Goal: Task Accomplishment & Management: Use online tool/utility

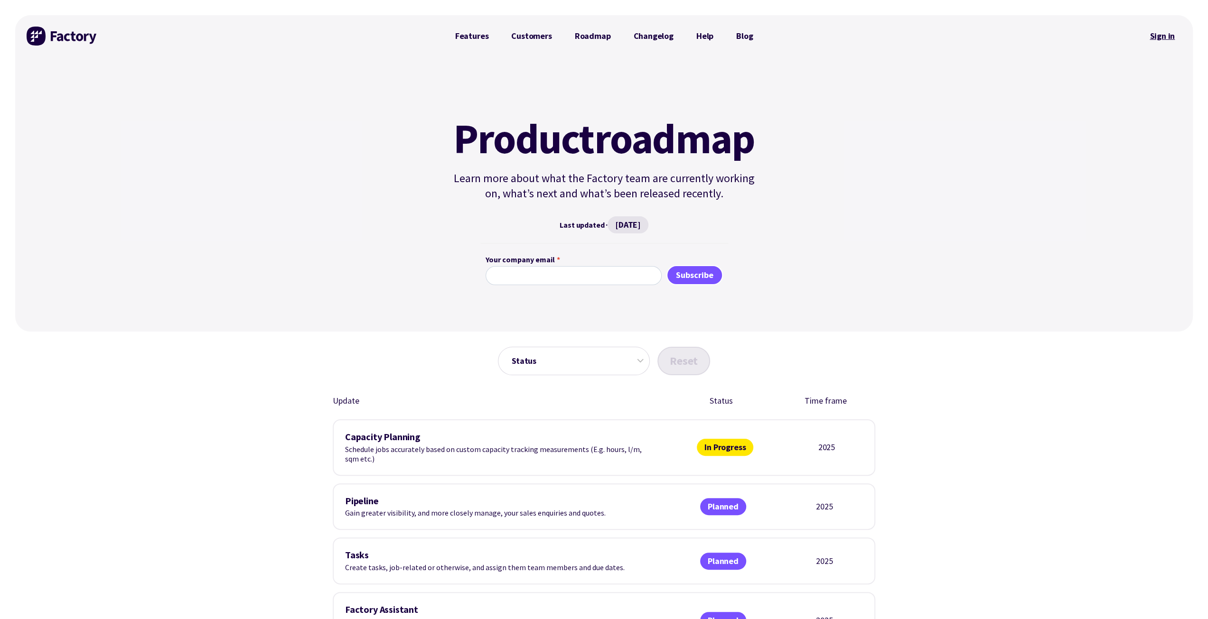
click at [1161, 39] on link "Sign in" at bounding box center [1162, 36] width 38 height 22
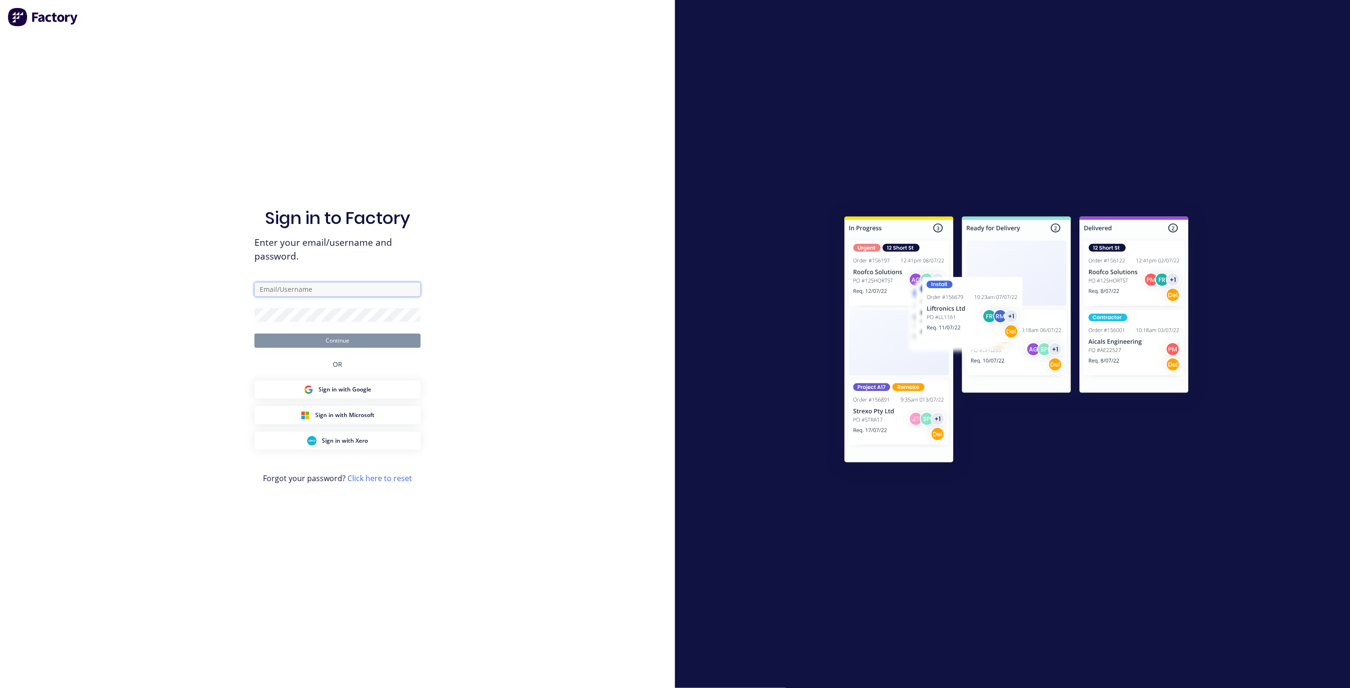
click at [356, 288] on input "text" at bounding box center [337, 289] width 166 height 14
type input "maricar@factory.app"
click at [254, 334] on button "Continue" at bounding box center [337, 341] width 166 height 14
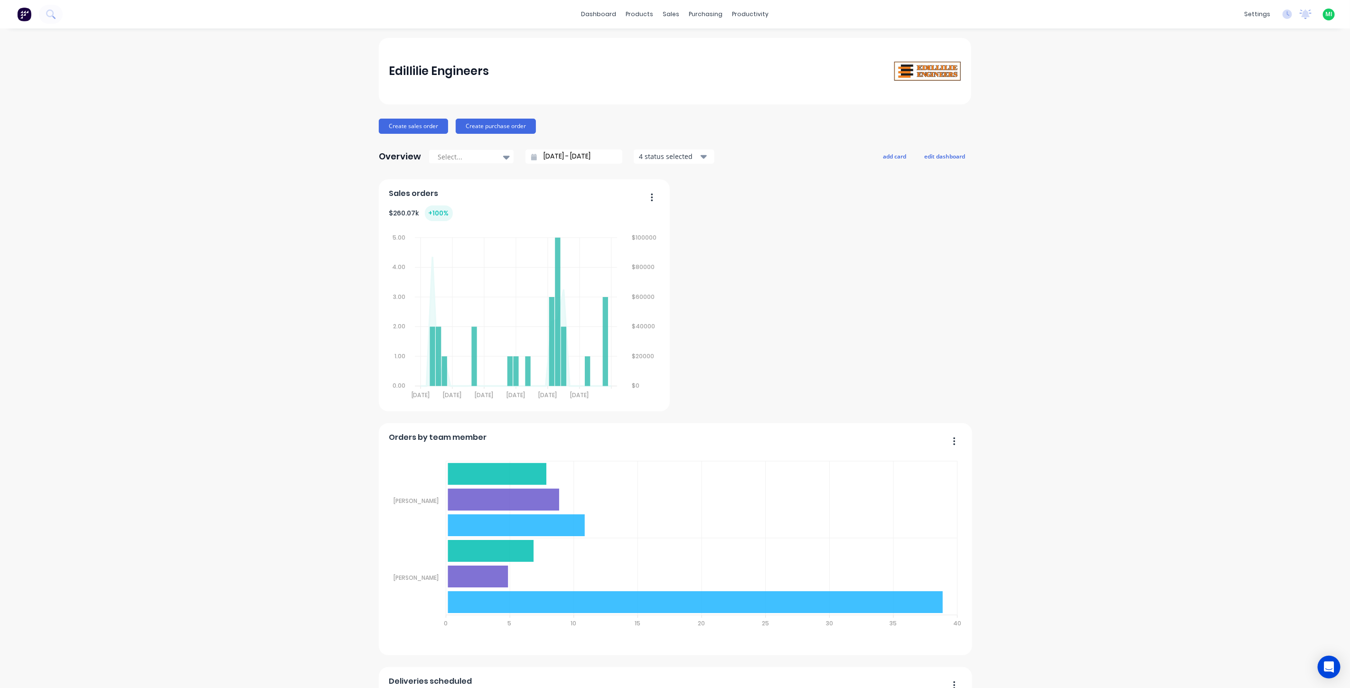
click at [1325, 14] on span "MI" at bounding box center [1328, 14] width 7 height 9
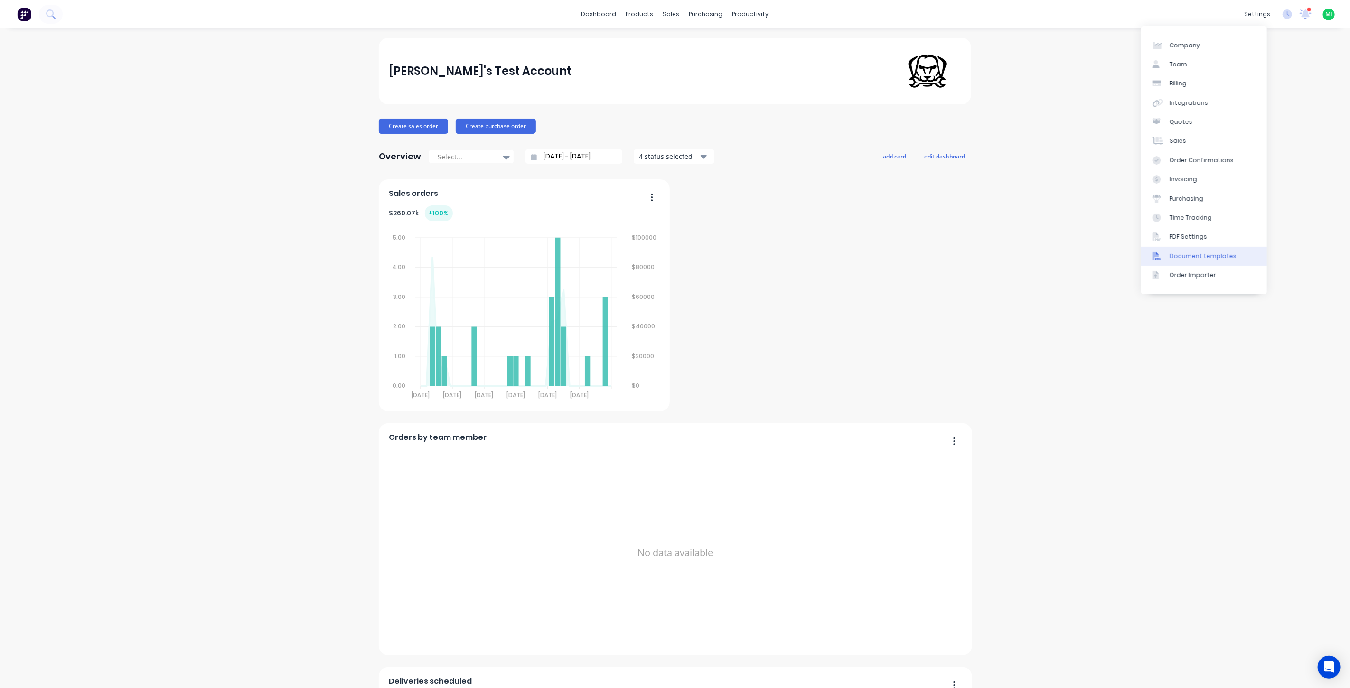
click at [1200, 255] on div "Document templates" at bounding box center [1203, 256] width 67 height 9
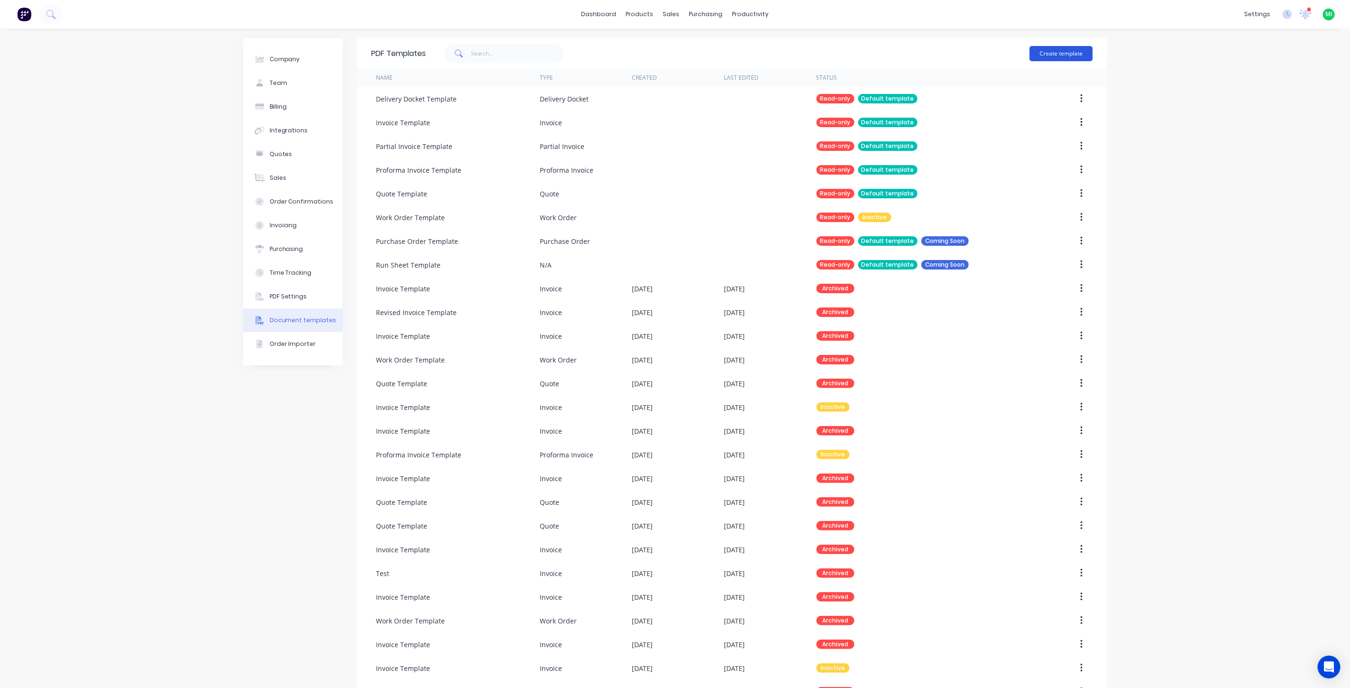
click at [1066, 57] on button "Create template" at bounding box center [1061, 53] width 63 height 15
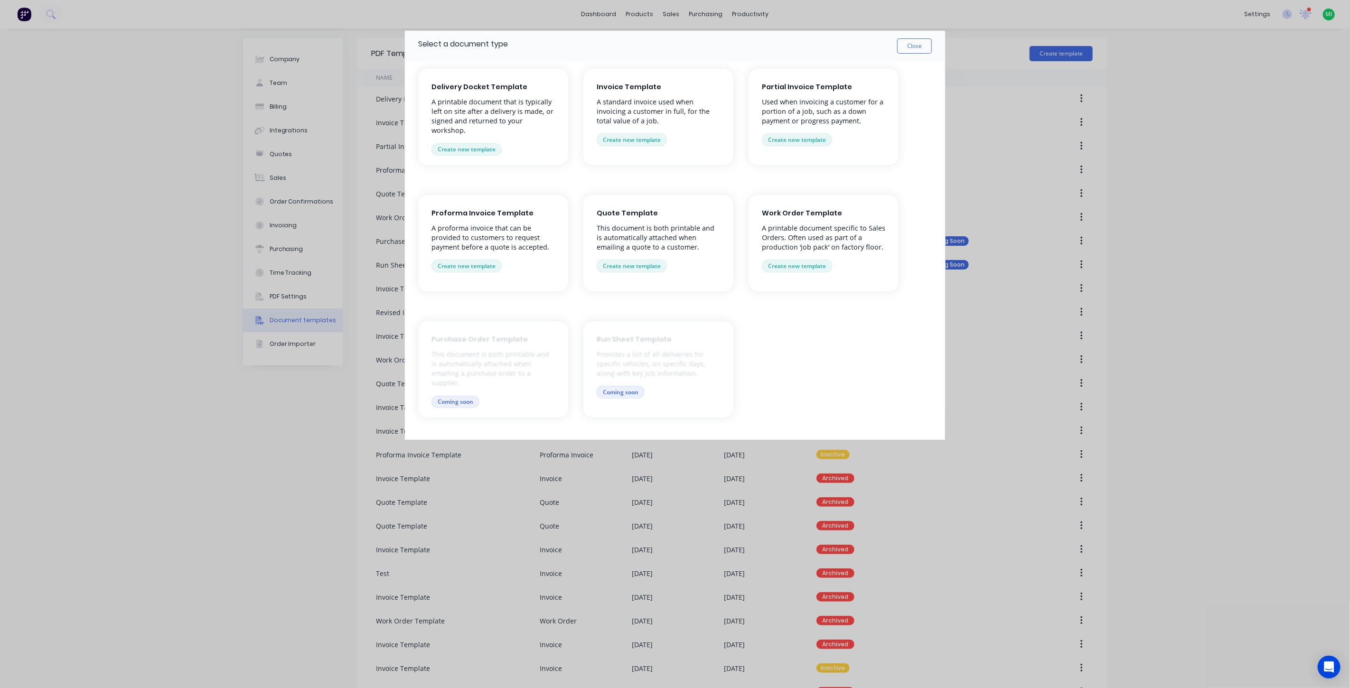
click at [515, 138] on div "Delivery Docket Template A printable document that is typically left on site af…" at bounding box center [493, 117] width 150 height 96
click at [492, 146] on button "Create new template" at bounding box center [466, 149] width 70 height 12
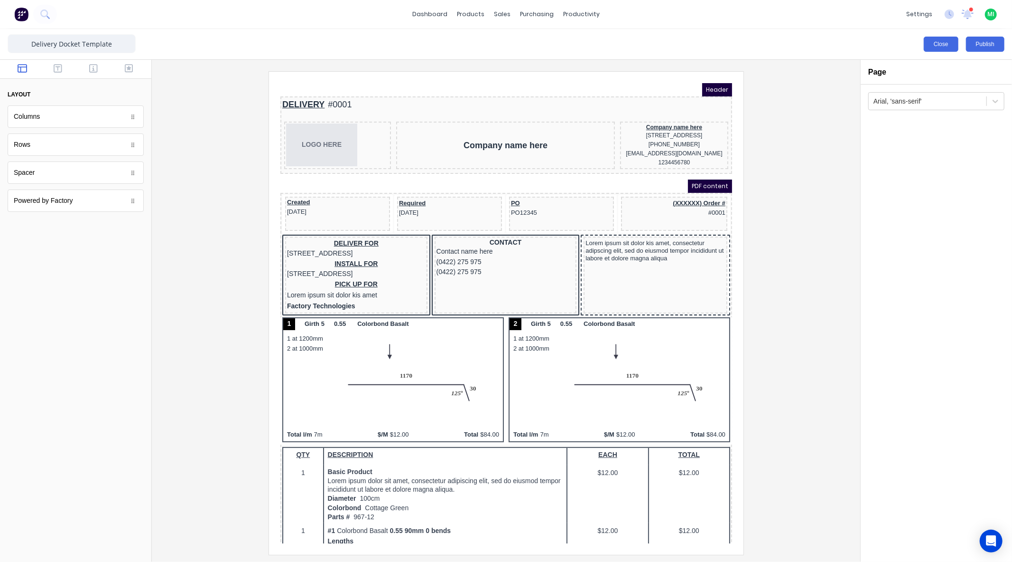
click at [936, 46] on button "Close" at bounding box center [941, 44] width 35 height 15
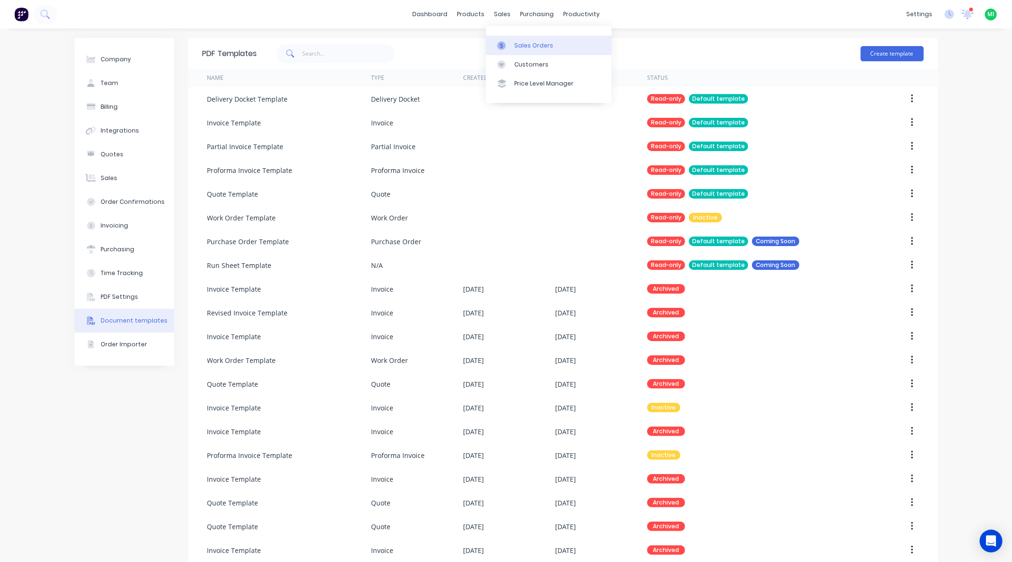
drag, startPoint x: 542, startPoint y: 42, endPoint x: 539, endPoint y: 37, distance: 5.7
click at [542, 42] on div "Sales Orders" at bounding box center [534, 45] width 39 height 9
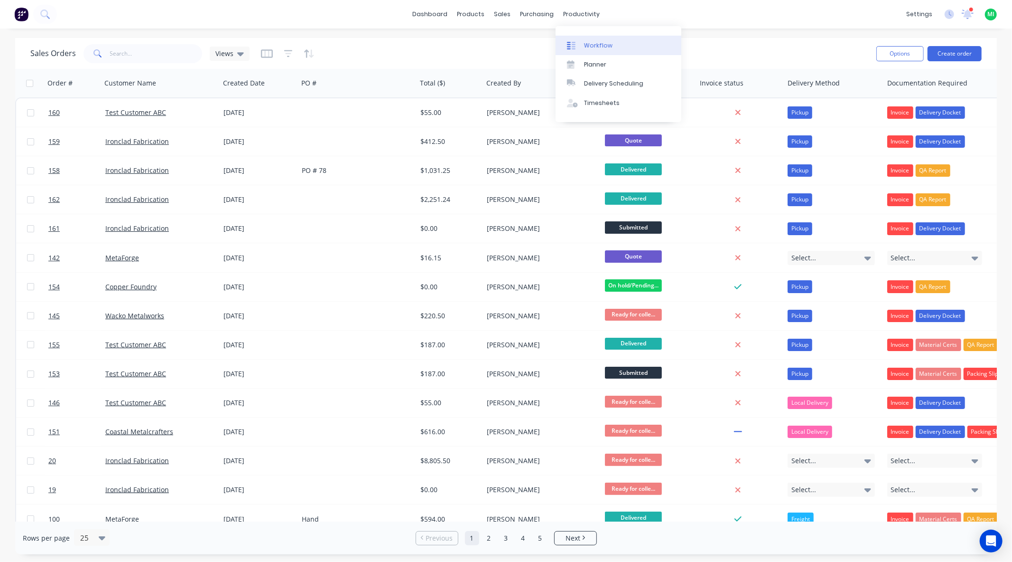
click at [582, 40] on link "Workflow" at bounding box center [619, 45] width 126 height 19
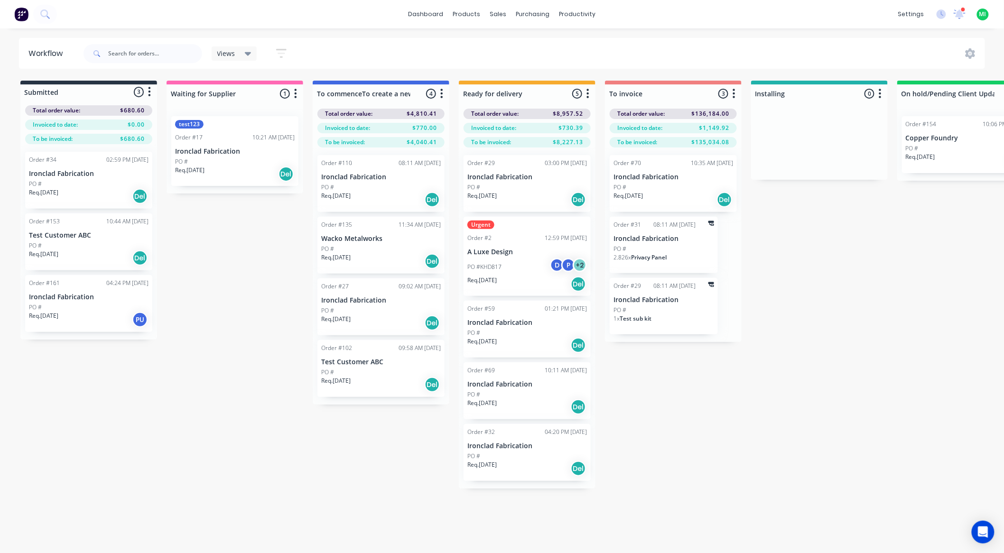
click at [526, 192] on div "Req. 05/09/24 Del" at bounding box center [528, 200] width 120 height 16
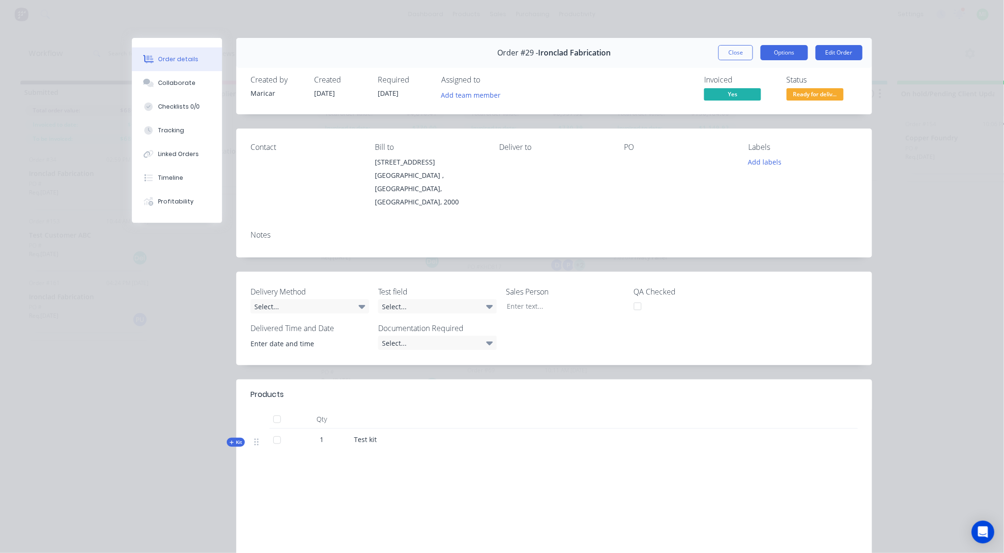
click at [762, 53] on button "Options" at bounding box center [784, 52] width 47 height 15
click at [754, 110] on div "Delivery Docket" at bounding box center [758, 115] width 83 height 14
click at [756, 111] on div "Standard" at bounding box center [758, 115] width 83 height 14
